Goal: Task Accomplishment & Management: Manage account settings

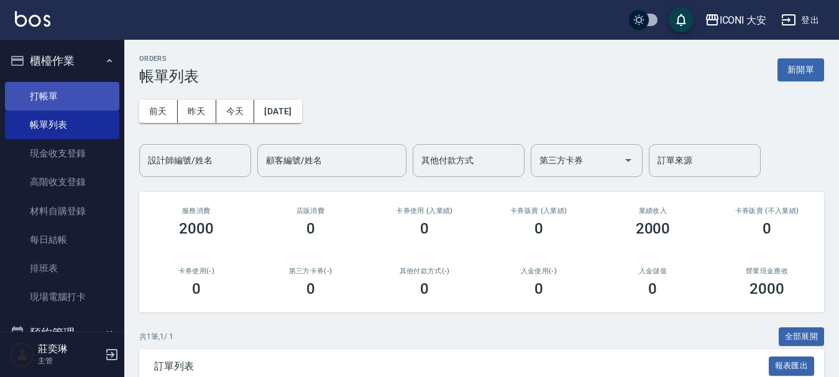
click at [49, 99] on link "打帳單" at bounding box center [62, 96] width 114 height 29
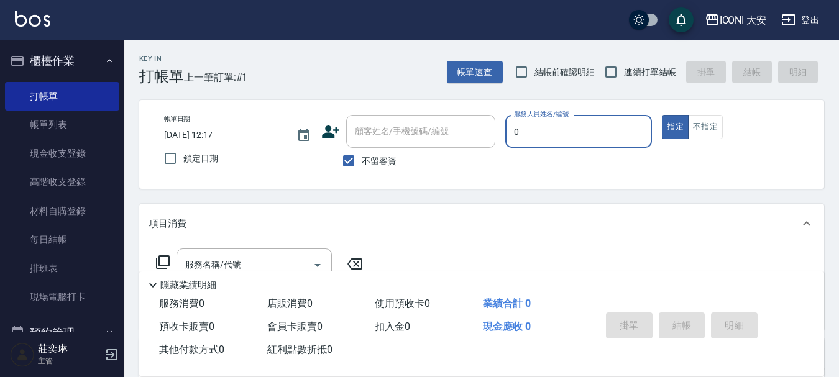
type input "juyei-0"
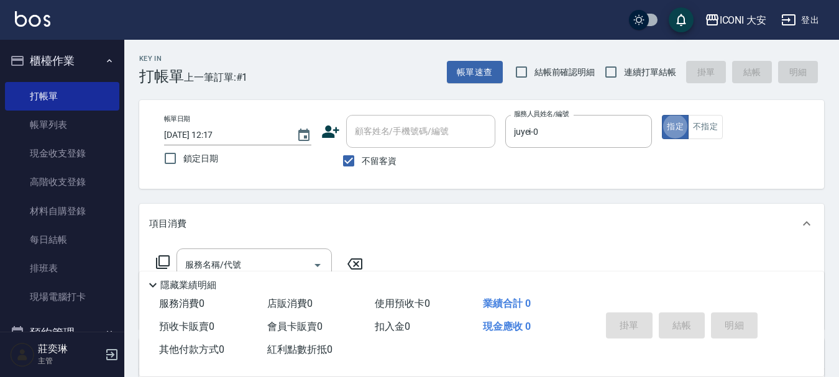
type button "true"
click at [680, 125] on button "指定" at bounding box center [675, 127] width 27 height 24
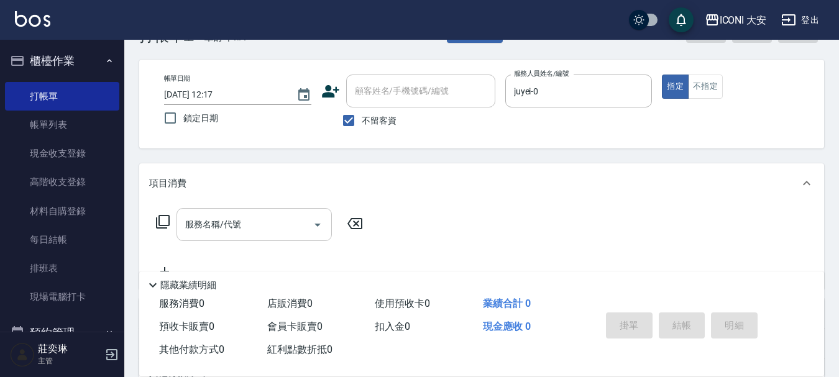
scroll to position [62, 0]
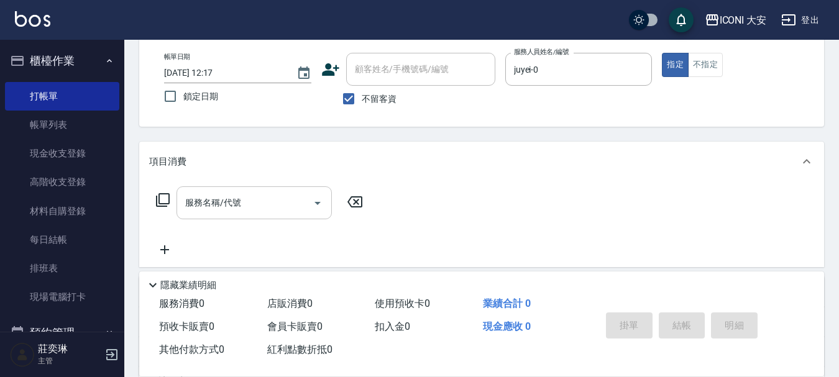
click at [229, 208] on div "服務名稱/代號 服務名稱/代號" at bounding box center [253, 202] width 155 height 33
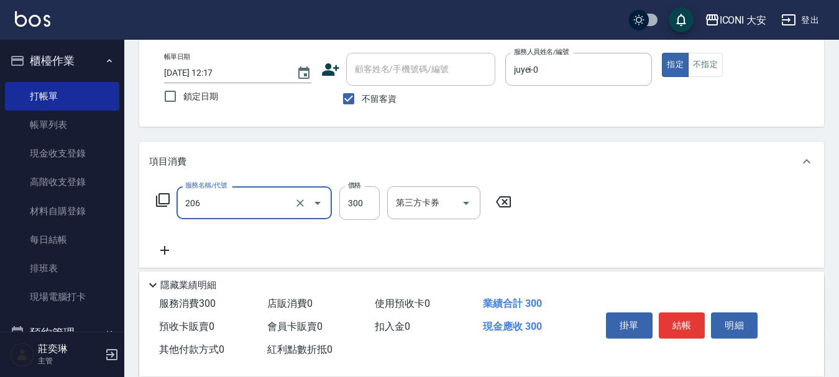
type input "洗髮(206)"
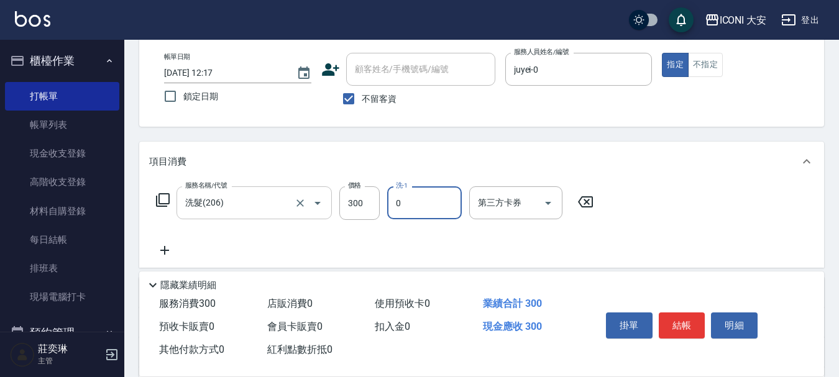
type input "juyei-0"
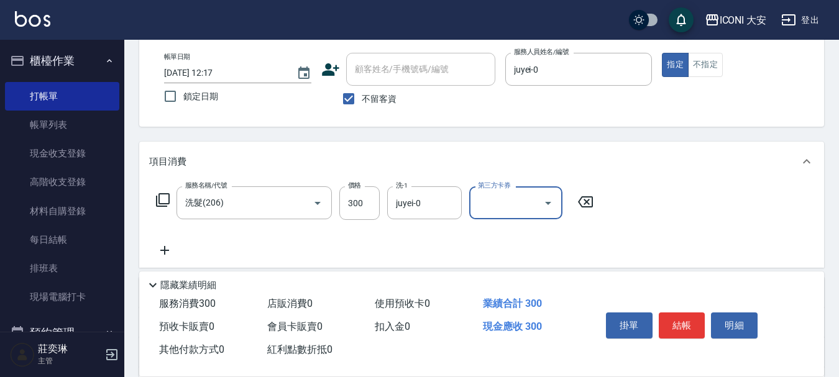
click at [163, 249] on icon at bounding box center [164, 250] width 31 height 15
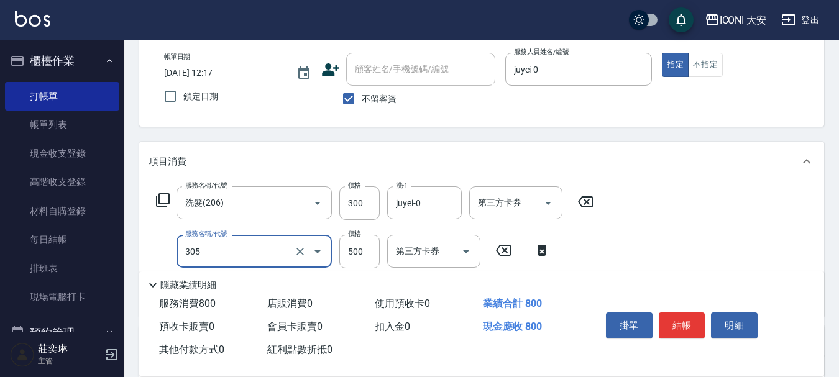
type input "剪髮(305)"
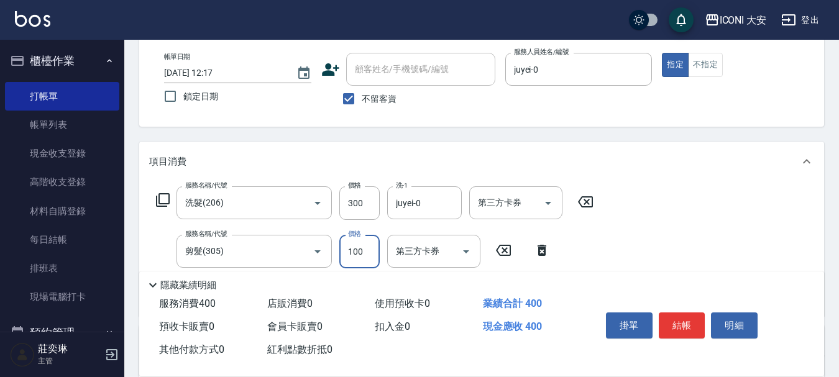
type input "100"
click at [683, 313] on button "結帳" at bounding box center [682, 326] width 47 height 26
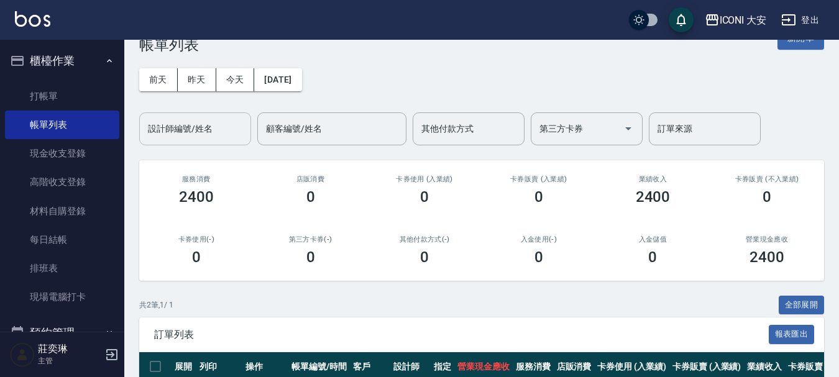
scroll to position [124, 0]
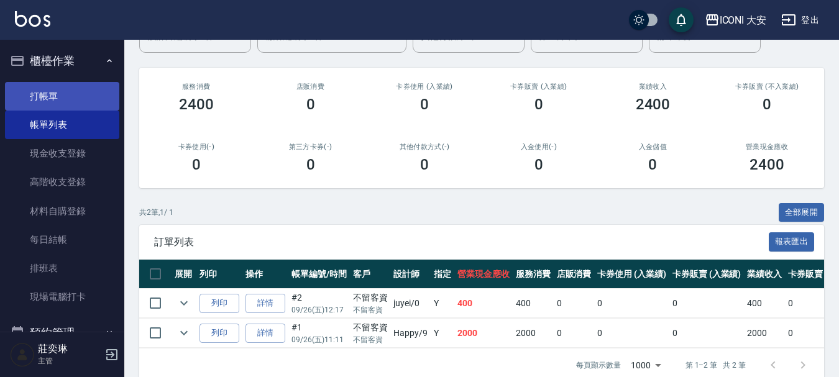
drag, startPoint x: 42, startPoint y: 90, endPoint x: 49, endPoint y: 89, distance: 6.9
click at [43, 89] on link "打帳單" at bounding box center [62, 96] width 114 height 29
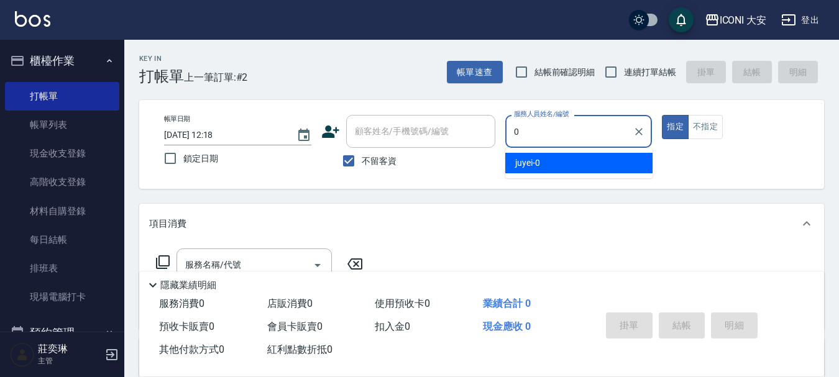
type input "juyei-0"
type button "true"
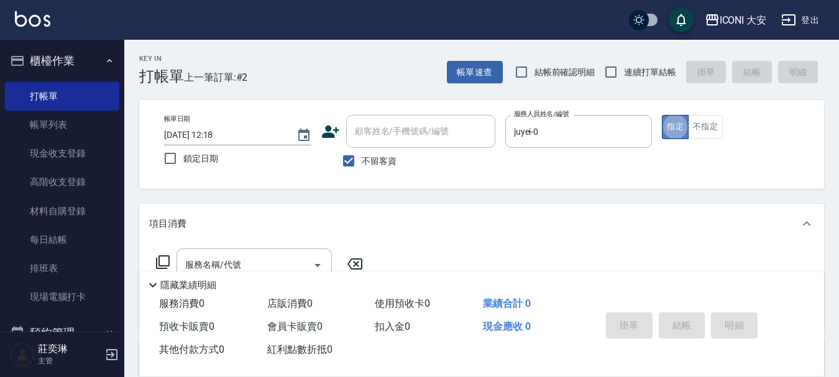
click at [677, 127] on button "指定" at bounding box center [675, 127] width 27 height 24
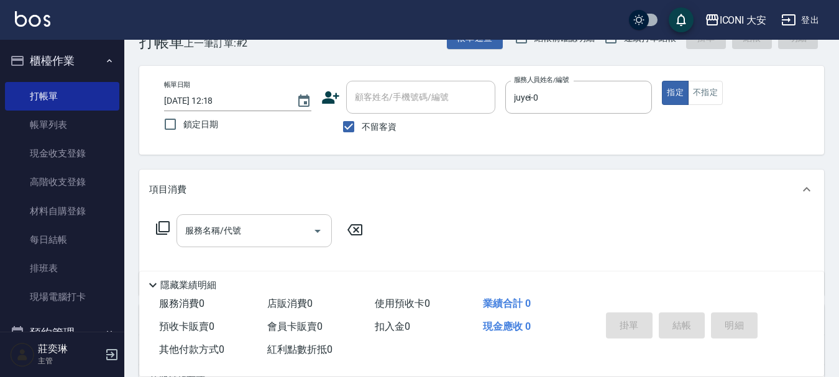
scroll to position [62, 0]
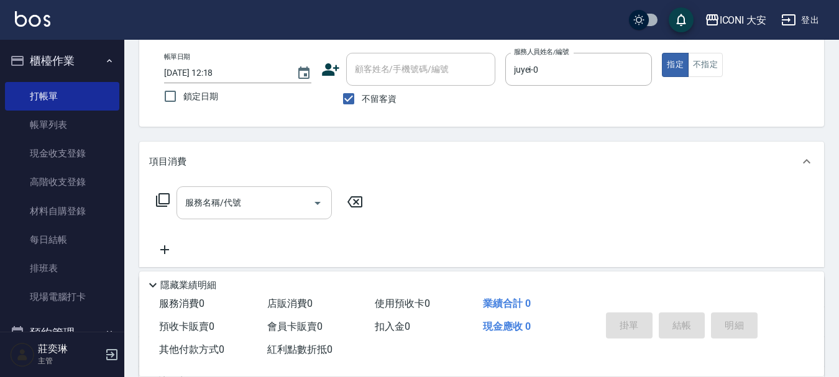
click at [264, 192] on input "服務名稱/代號" at bounding box center [244, 203] width 125 height 22
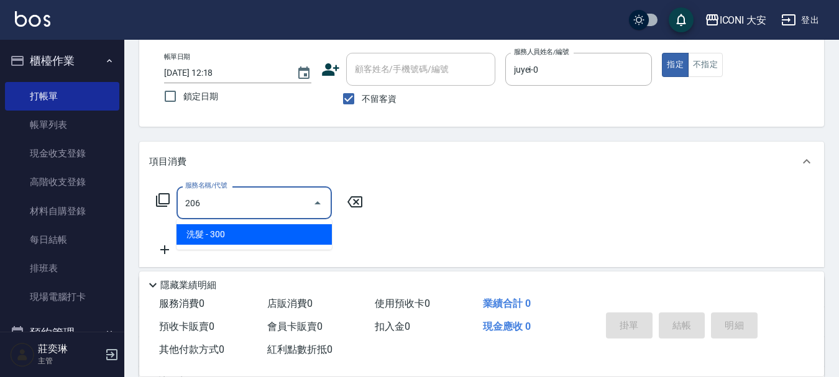
type input "洗髮(206)"
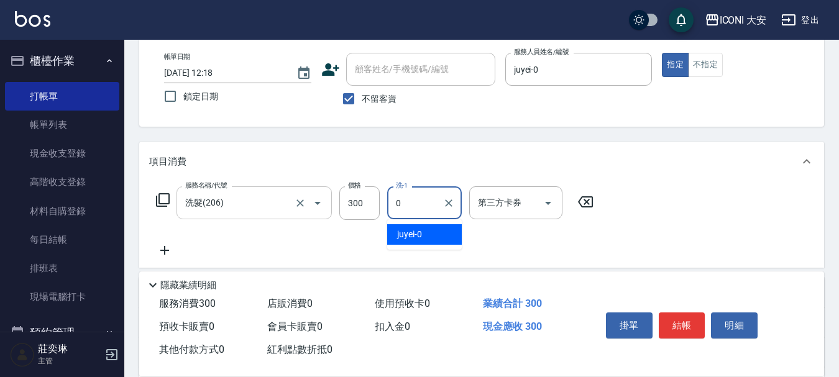
type input "juyei-0"
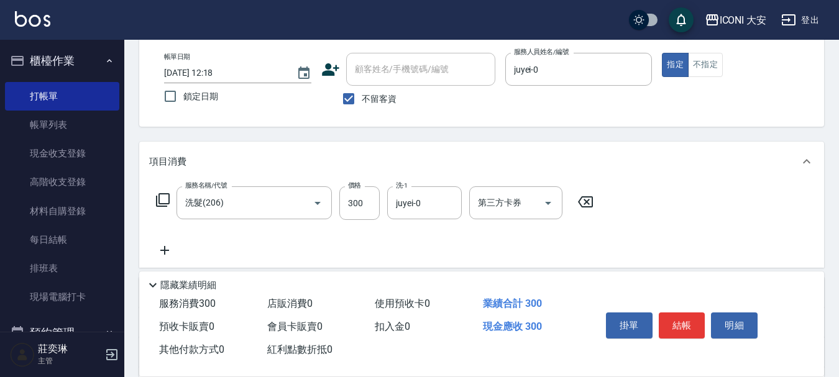
click at [163, 247] on icon at bounding box center [164, 250] width 31 height 15
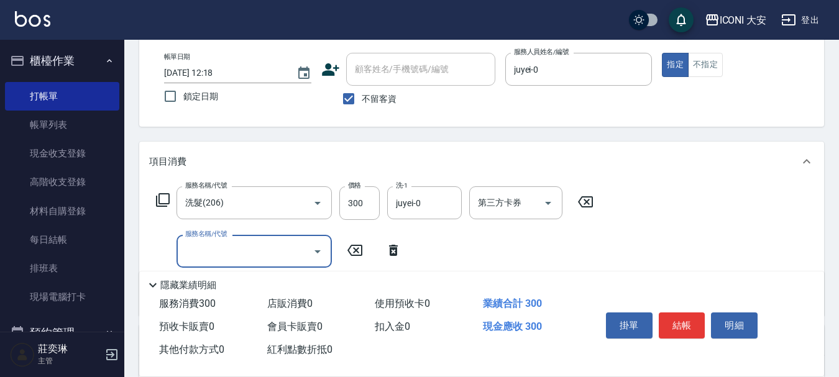
click at [160, 194] on icon at bounding box center [163, 200] width 14 height 14
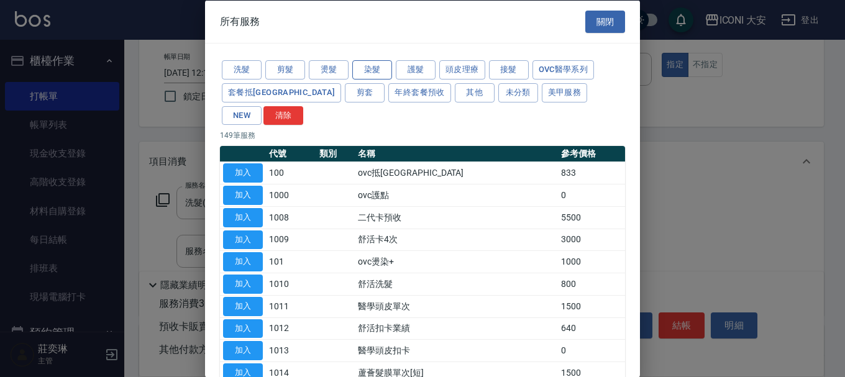
click at [376, 69] on button "染髮" at bounding box center [372, 69] width 40 height 19
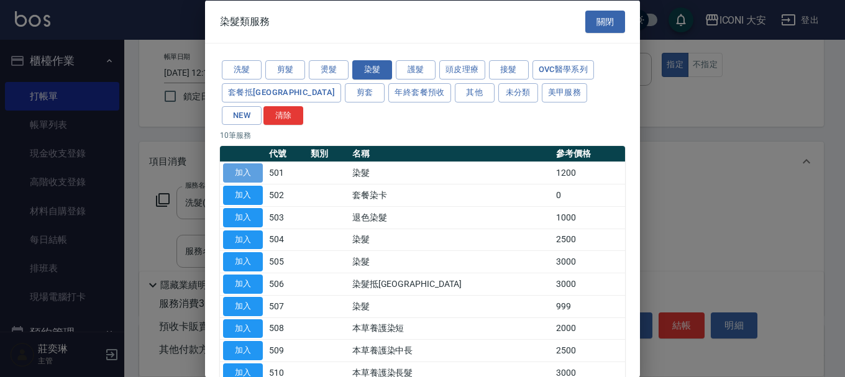
click at [257, 163] on button "加入" at bounding box center [243, 172] width 40 height 19
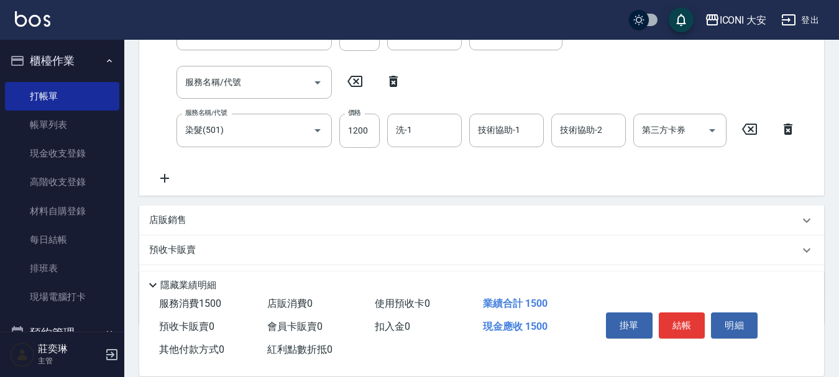
scroll to position [249, 0]
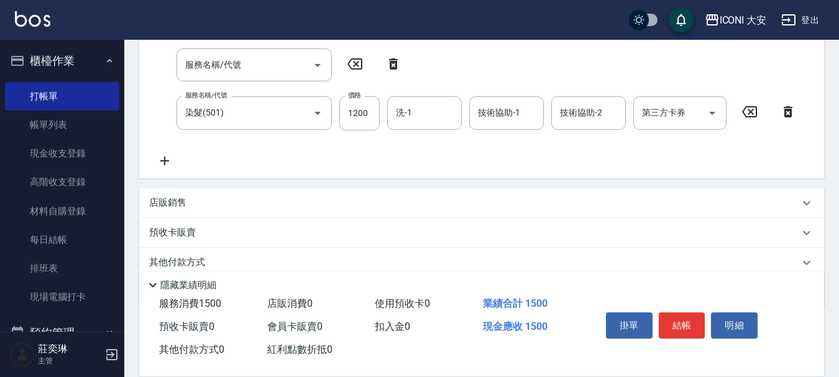
click at [395, 61] on icon at bounding box center [393, 64] width 31 height 15
type input "染髮(501)"
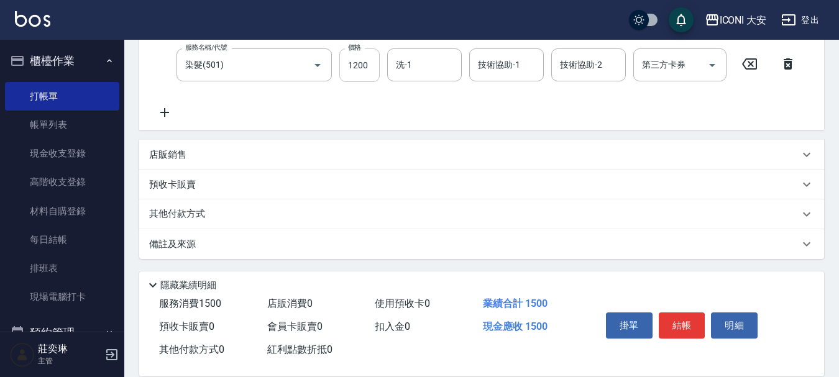
click at [369, 66] on input "1200" at bounding box center [359, 65] width 40 height 34
type input "1500"
type input "juyei-0"
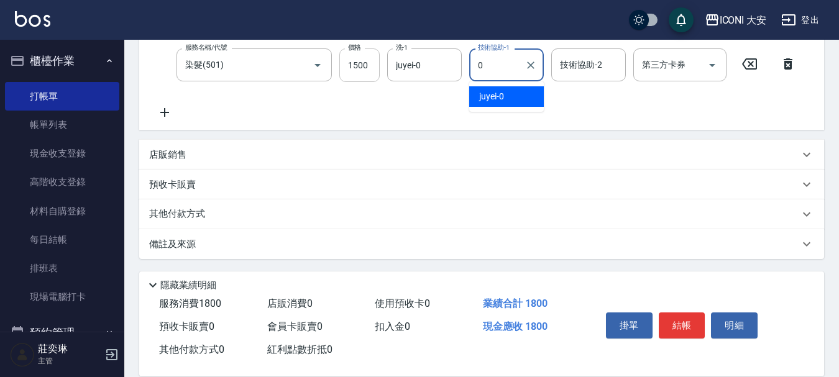
type input "juyei-0"
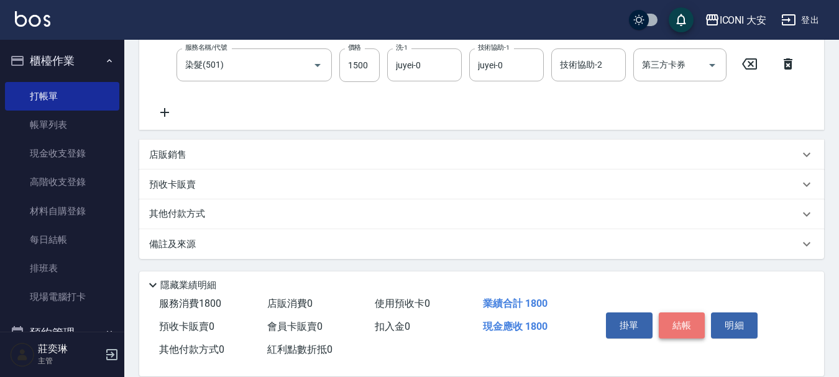
click at [688, 319] on button "結帳" at bounding box center [682, 326] width 47 height 26
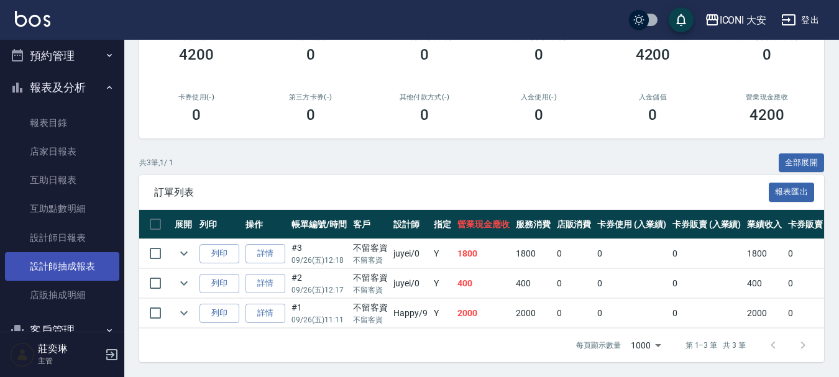
scroll to position [311, 0]
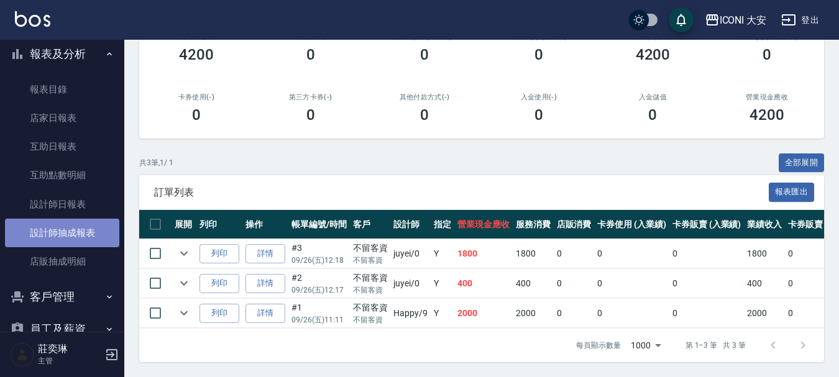
click at [78, 233] on link "設計師抽成報表" at bounding box center [62, 233] width 114 height 29
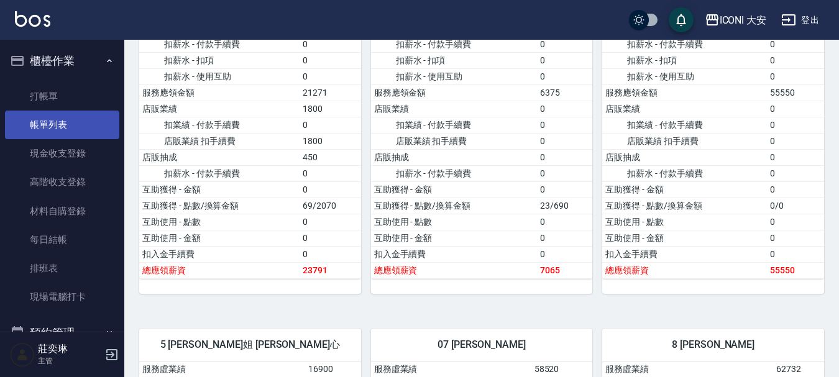
click at [61, 130] on link "帳單列表" at bounding box center [62, 125] width 114 height 29
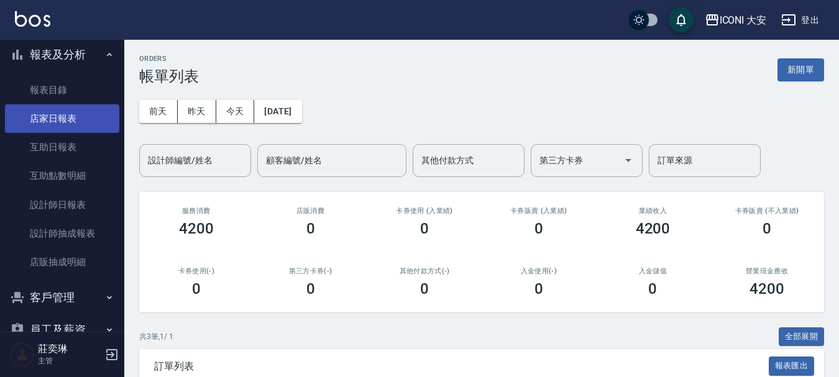
scroll to position [311, 0]
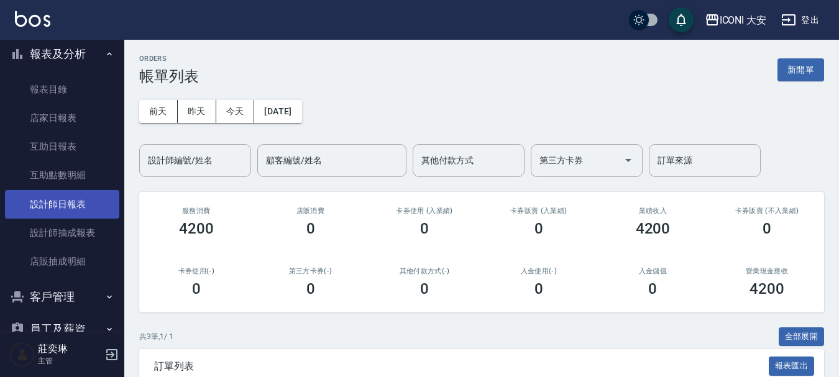
click at [62, 203] on link "設計師日報表" at bounding box center [62, 204] width 114 height 29
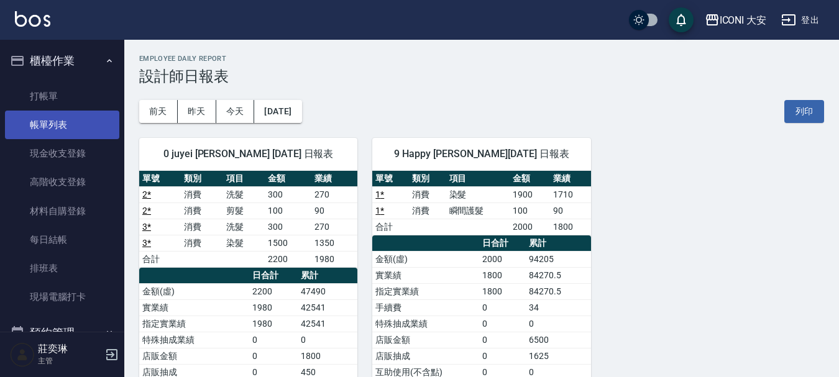
click at [52, 123] on link "帳單列表" at bounding box center [62, 125] width 114 height 29
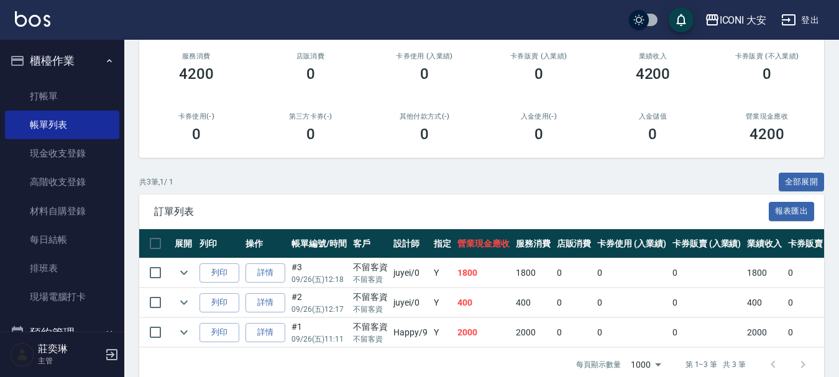
scroll to position [183, 0]
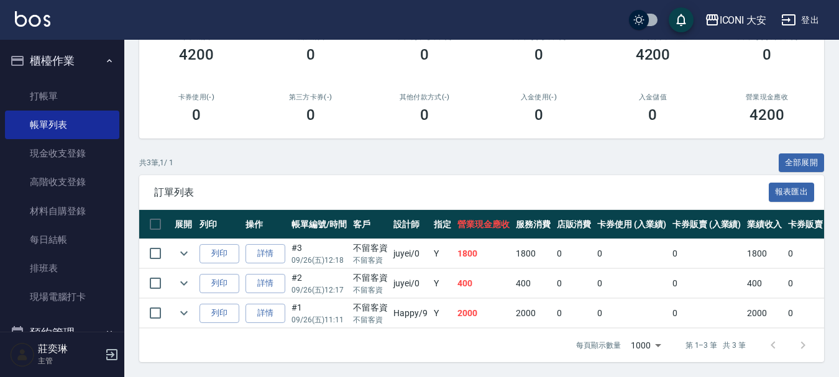
click at [258, 274] on link "詳情" at bounding box center [265, 283] width 40 height 19
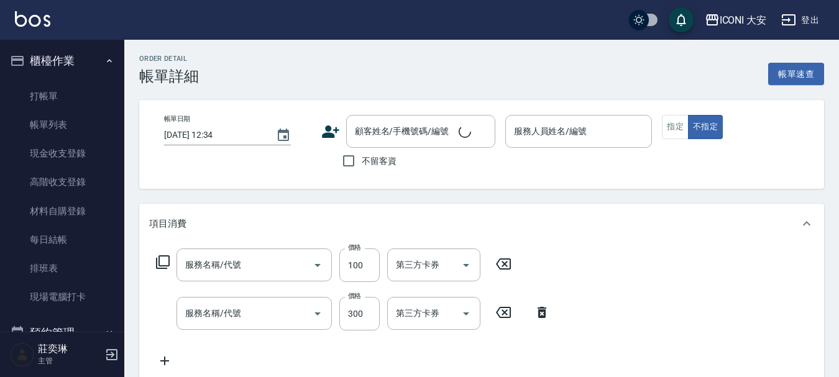
type input "2025/09/26 12:17"
checkbox input "true"
type input "juyei-0"
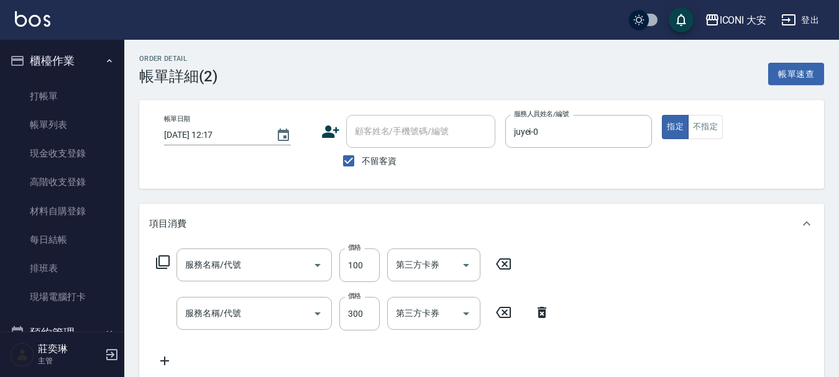
type input "剪髮(305)"
type input "洗髮(206)"
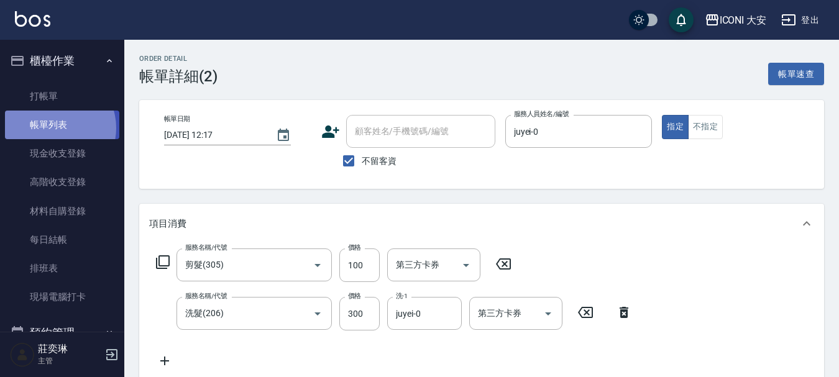
click at [53, 128] on link "帳單列表" at bounding box center [62, 125] width 114 height 29
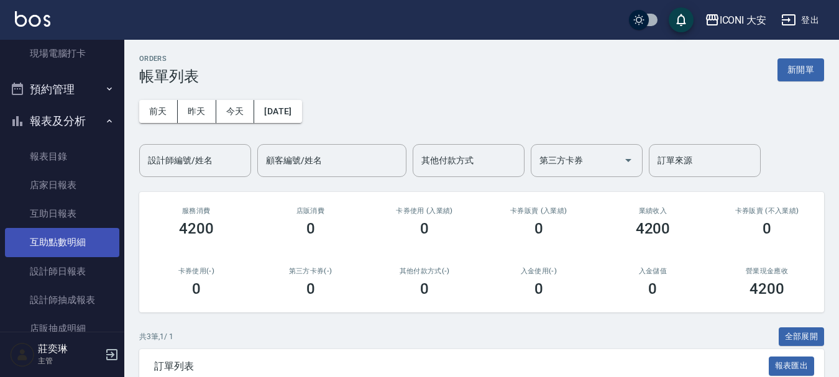
scroll to position [249, 0]
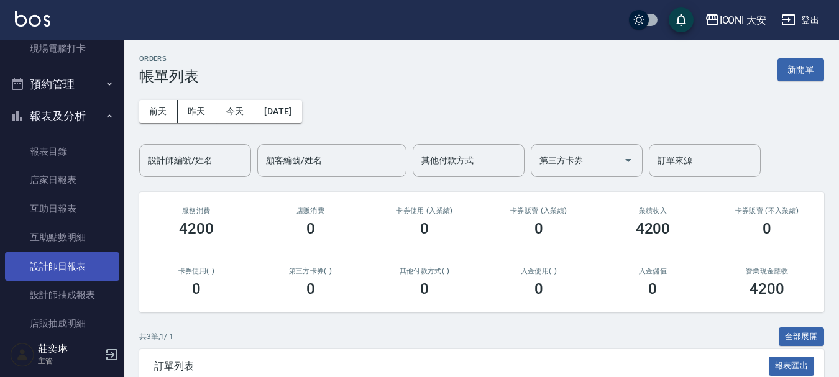
click at [68, 272] on link "設計師日報表" at bounding box center [62, 266] width 114 height 29
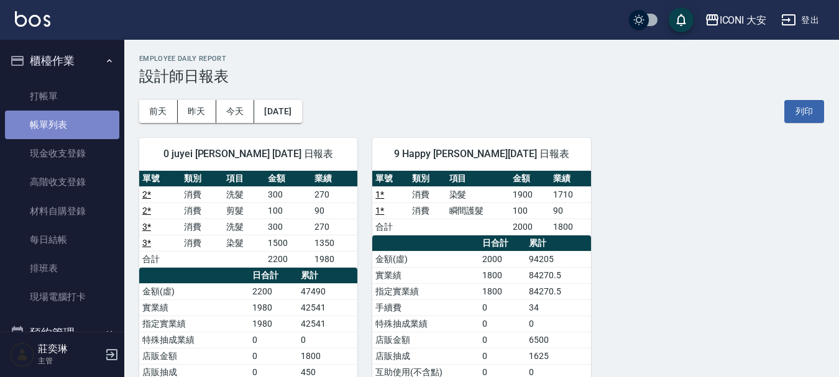
click at [64, 131] on link "帳單列表" at bounding box center [62, 125] width 114 height 29
